Goal: Task Accomplishment & Management: Use online tool/utility

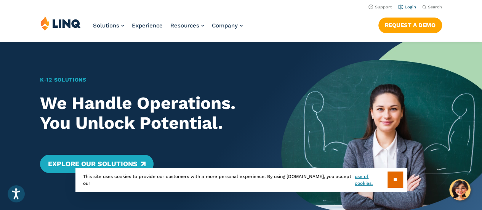
click at [410, 8] on link "Login" at bounding box center [407, 7] width 18 height 5
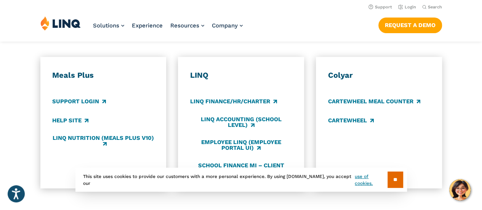
scroll to position [419, 0]
click at [407, 3] on li "Login" at bounding box center [407, 6] width 18 height 8
click at [406, 6] on link "Login" at bounding box center [407, 7] width 18 height 5
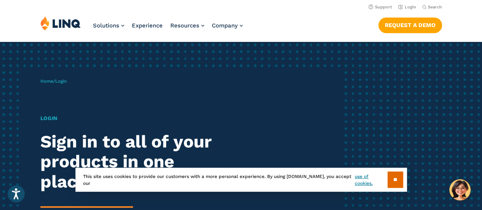
click at [394, 177] on input "**" at bounding box center [395, 179] width 16 height 16
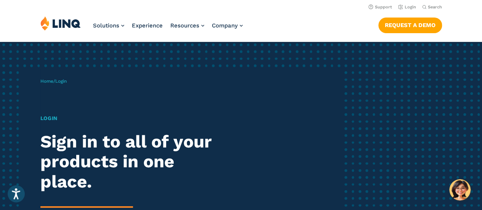
click at [56, 84] on p "Home / Login" at bounding box center [53, 81] width 26 height 7
click at [52, 117] on h1 "Login" at bounding box center [132, 118] width 185 height 8
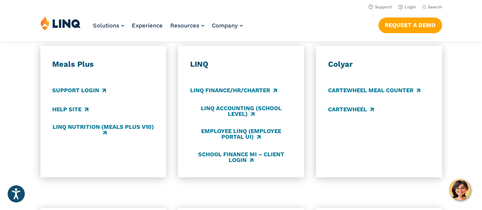
scroll to position [419, 0]
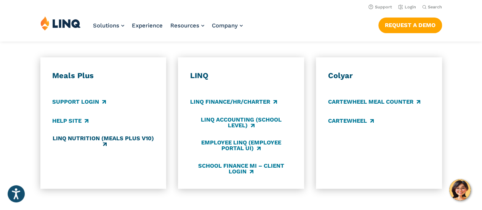
click at [83, 135] on link "LINQ Nutrition (Meals Plus v10)" at bounding box center [103, 141] width 102 height 13
